Goal: Go to known website: Access a specific website the user already knows

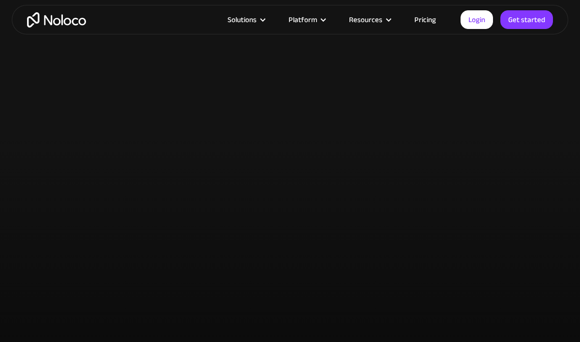
scroll to position [2548, 0]
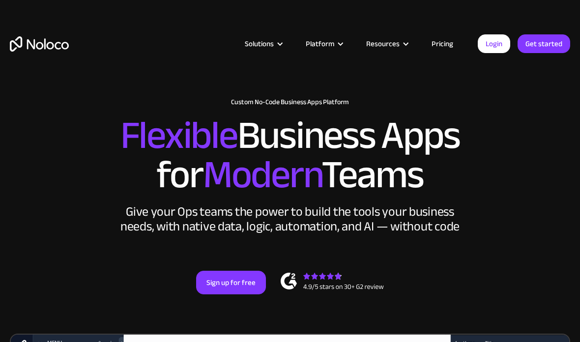
scroll to position [3588, 0]
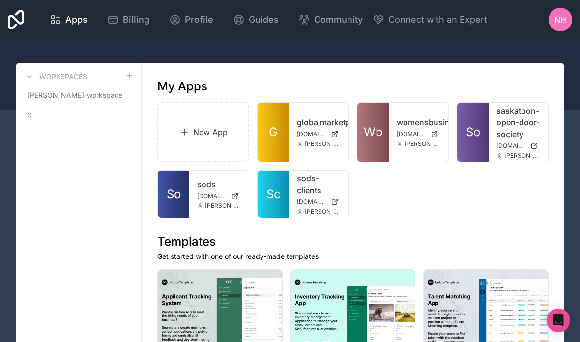
click at [480, 132] on span "So" at bounding box center [473, 132] width 14 height 16
